Goal: Transaction & Acquisition: Purchase product/service

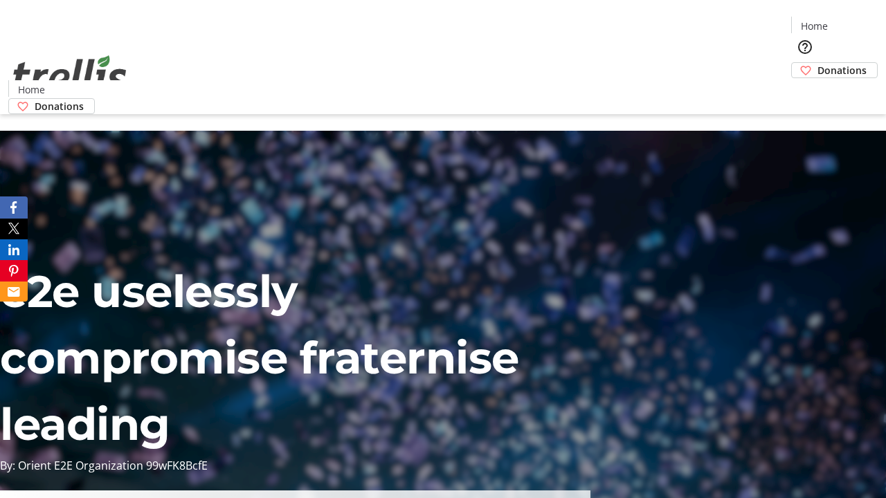
click at [817, 63] on span "Donations" at bounding box center [841, 70] width 49 height 15
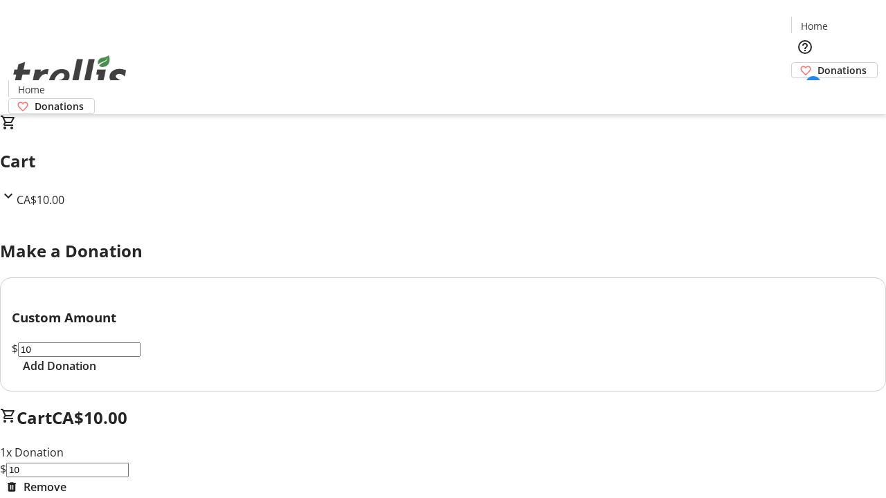
select select "CA"
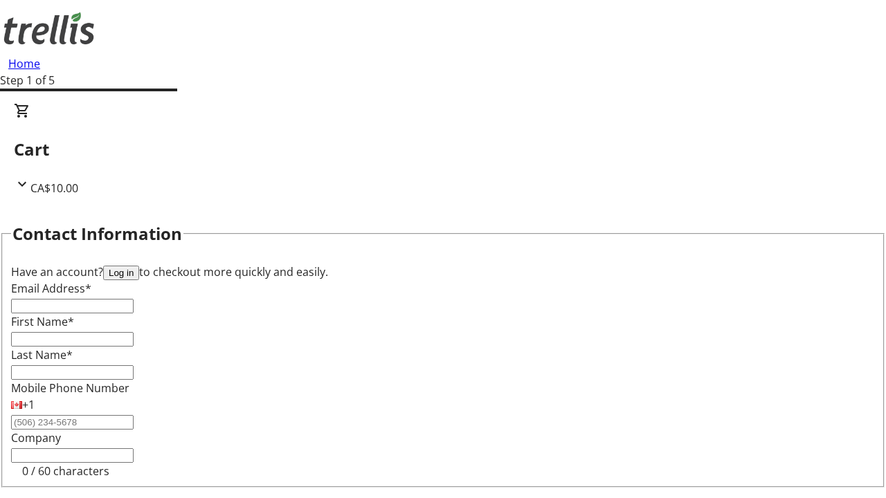
click at [139, 266] on button "Log in" at bounding box center [121, 273] width 36 height 15
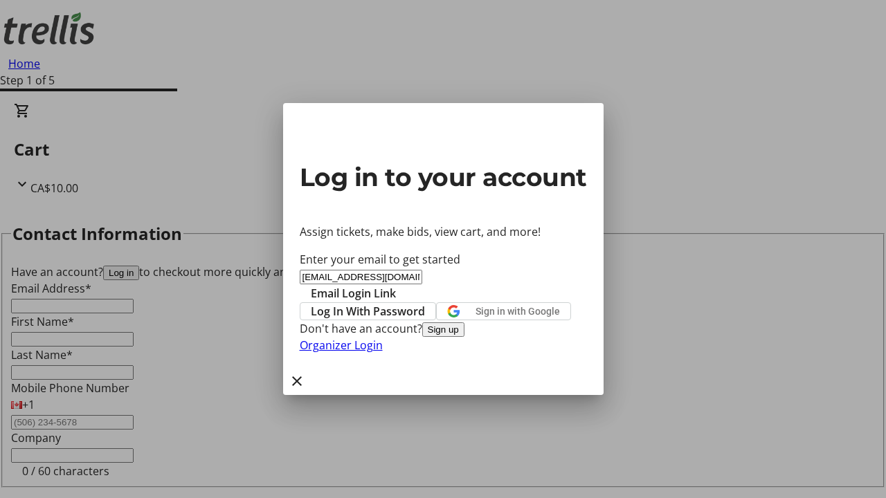
type input "[EMAIL_ADDRESS][DOMAIN_NAME]"
click at [396, 285] on span "Email Login Link" at bounding box center [353, 293] width 85 height 17
